Goal: Find specific page/section: Find specific page/section

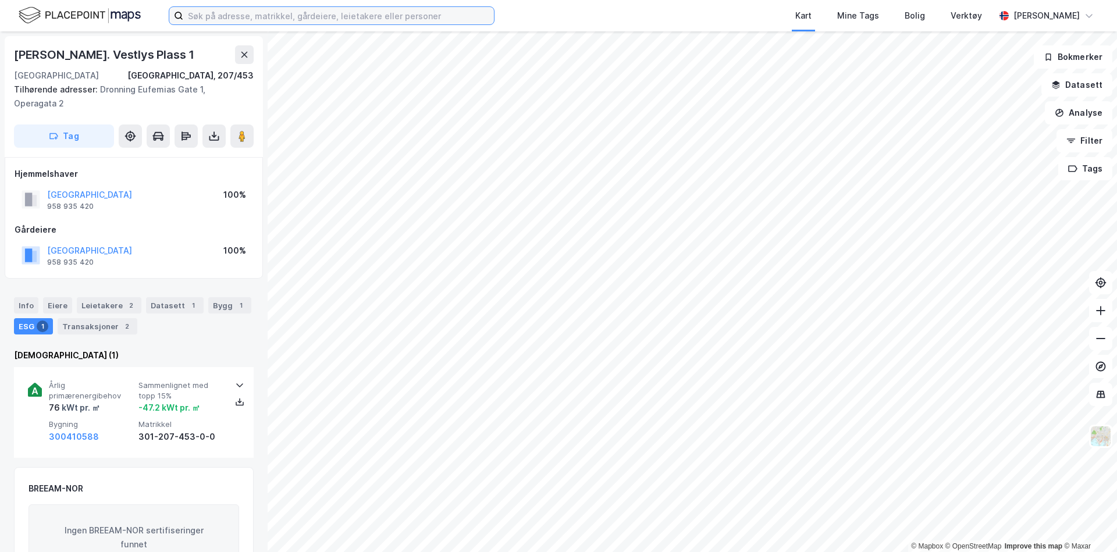
click at [210, 15] on input at bounding box center [338, 15] width 311 height 17
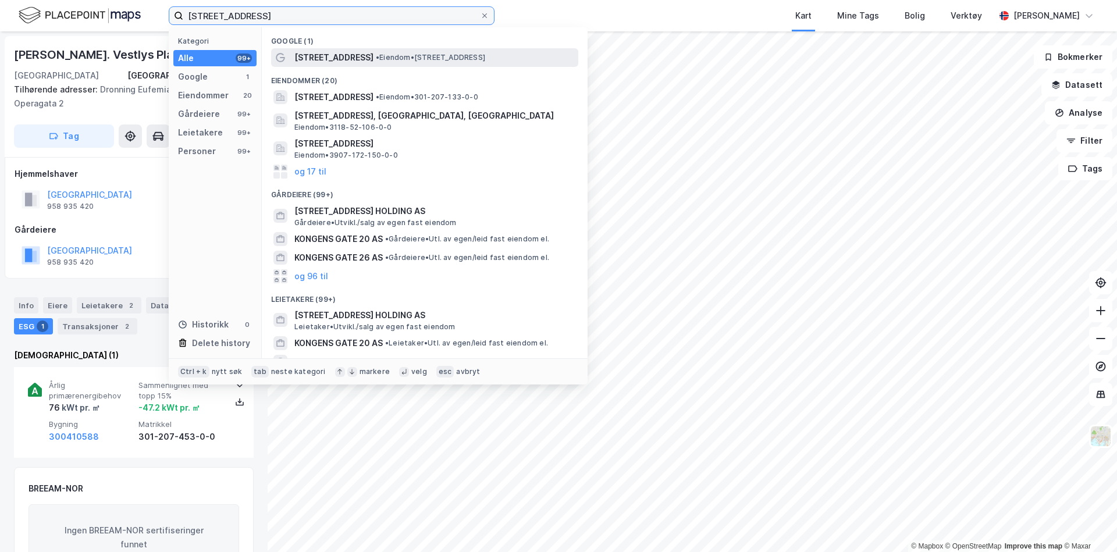
type input "[STREET_ADDRESS]"
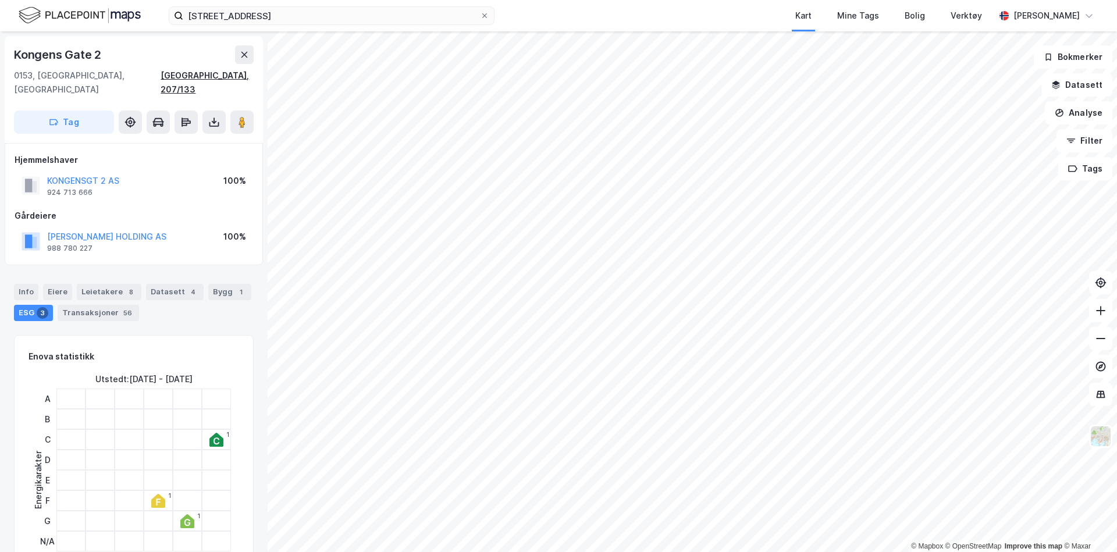
click at [221, 76] on div "[GEOGRAPHIC_DATA], 207/133" at bounding box center [207, 83] width 93 height 28
